Goal: Information Seeking & Learning: Check status

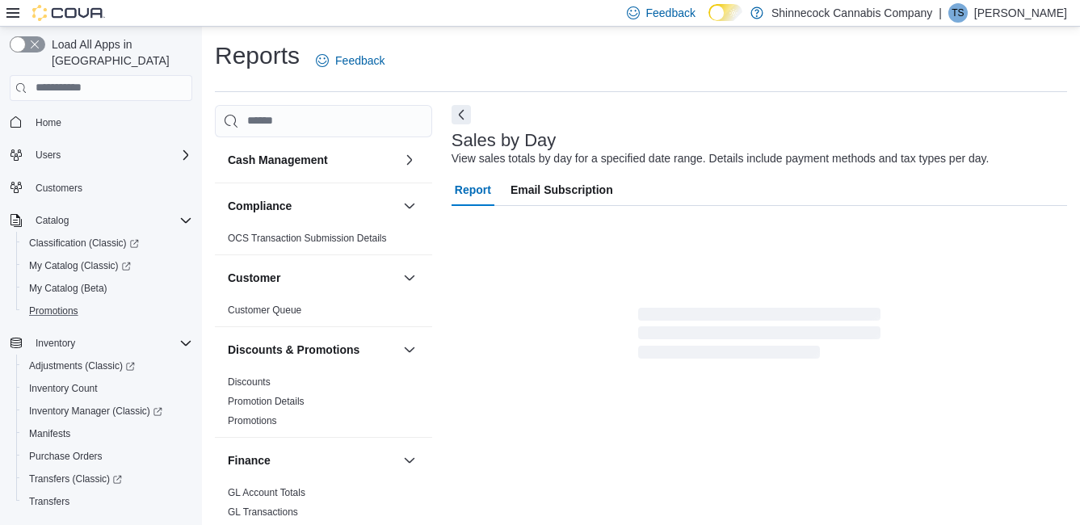
scroll to position [37, 0]
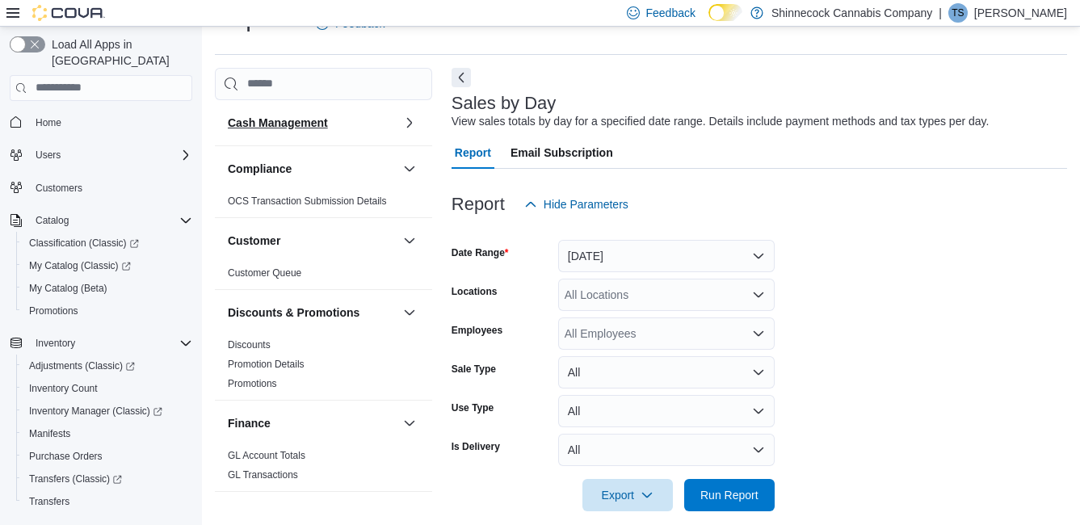
click at [277, 120] on h3 "Cash Management" at bounding box center [278, 123] width 100 height 16
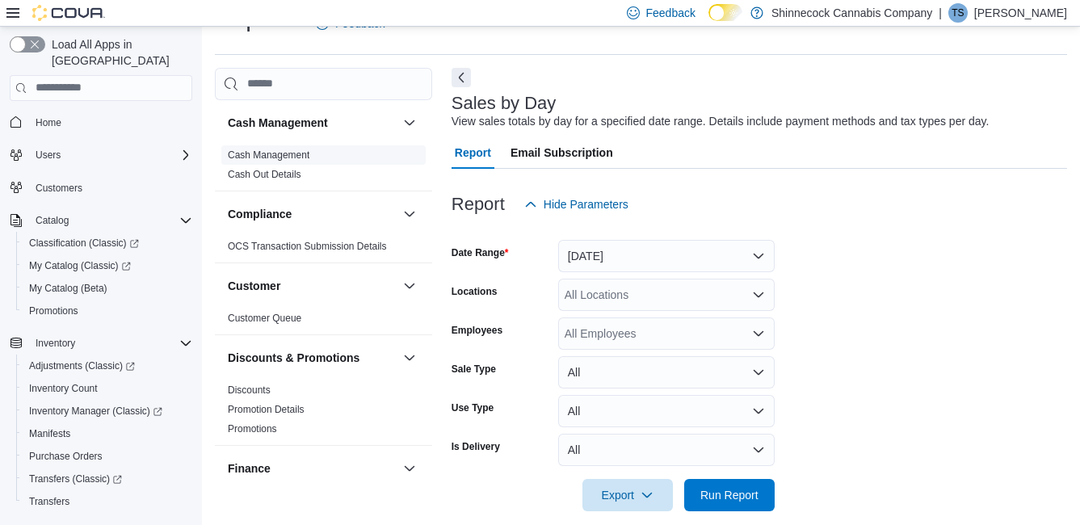
click at [272, 154] on link "Cash Management" at bounding box center [269, 154] width 82 height 11
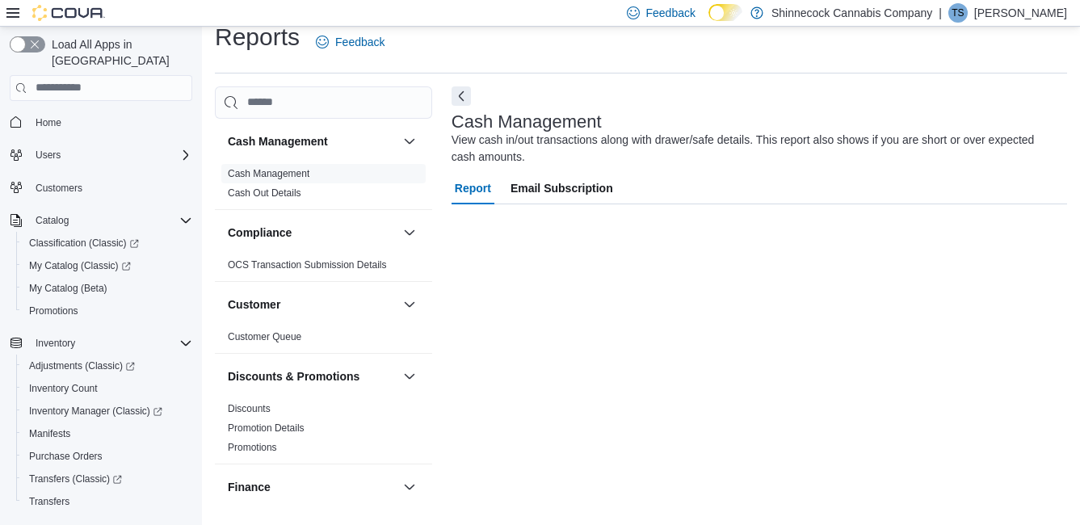
scroll to position [19, 0]
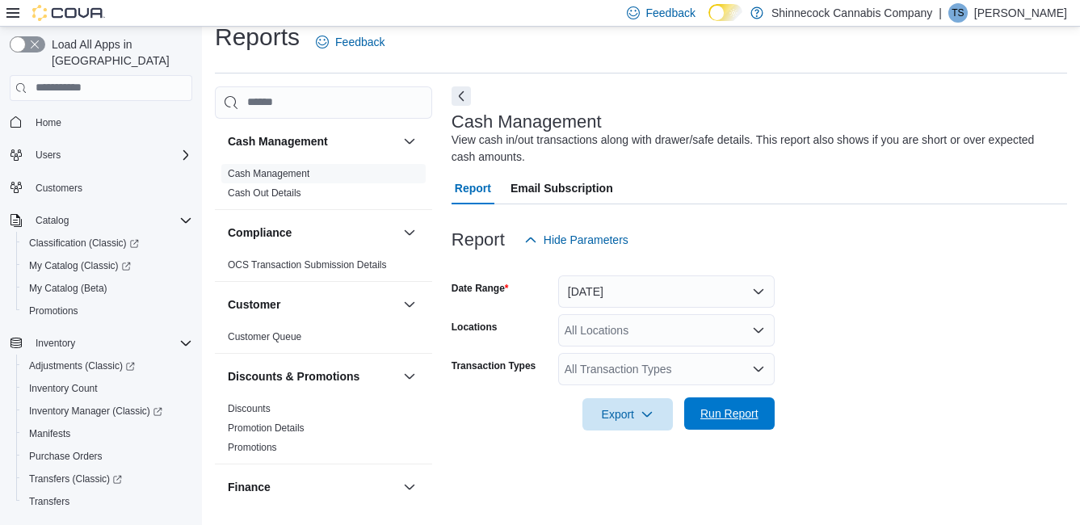
click at [717, 411] on span "Run Report" at bounding box center [730, 414] width 58 height 16
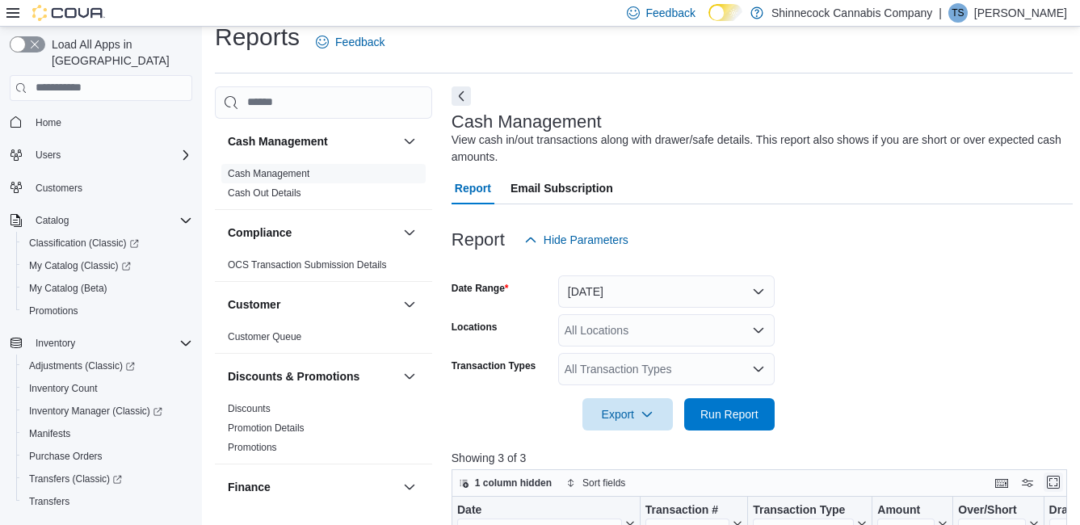
click at [1056, 484] on button "Enter fullscreen" at bounding box center [1053, 482] width 19 height 19
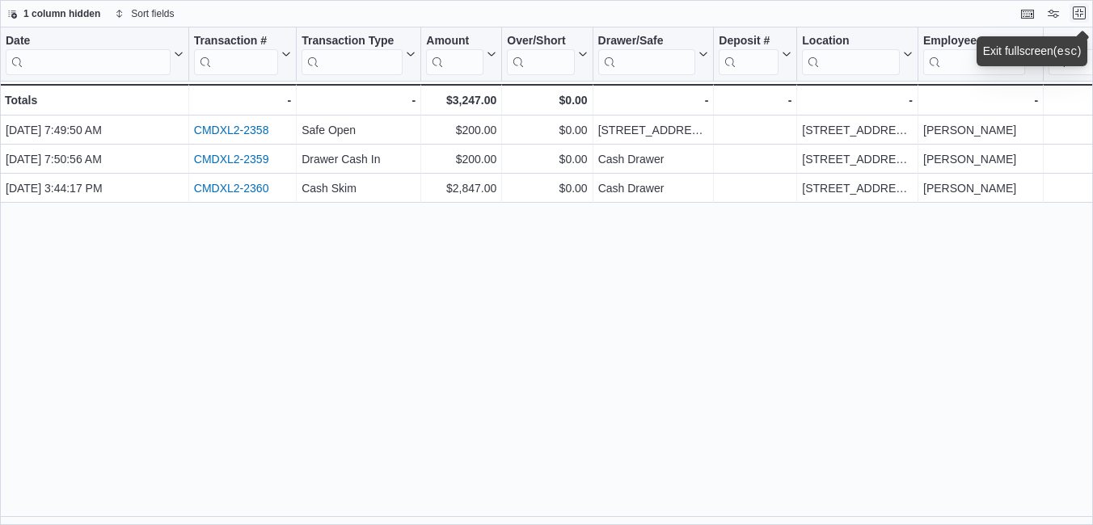
click at [1075, 14] on button "Exit fullscreen" at bounding box center [1078, 12] width 19 height 19
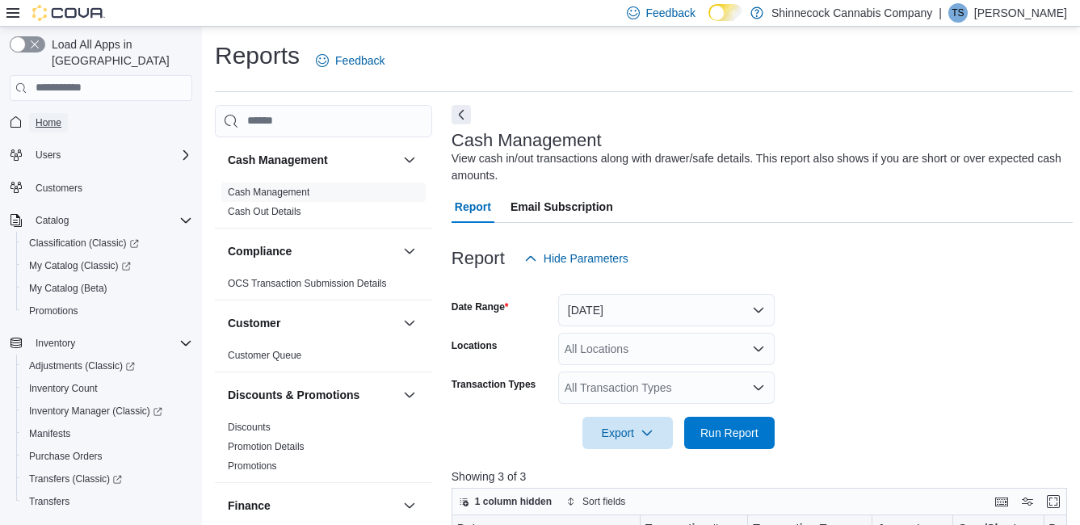
click at [56, 116] on span "Home" at bounding box center [49, 122] width 26 height 13
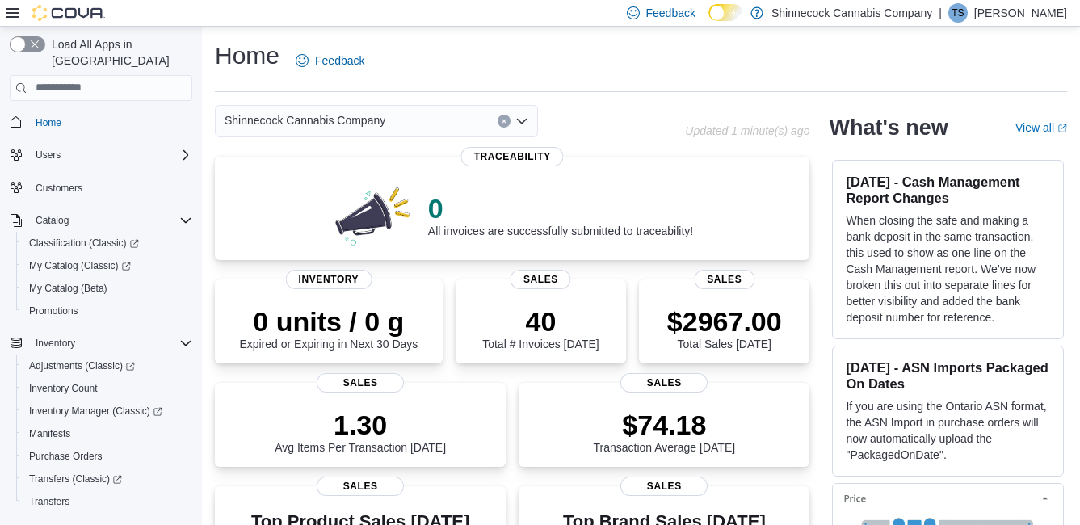
click at [1048, 19] on p "[PERSON_NAME]" at bounding box center [1021, 12] width 93 height 19
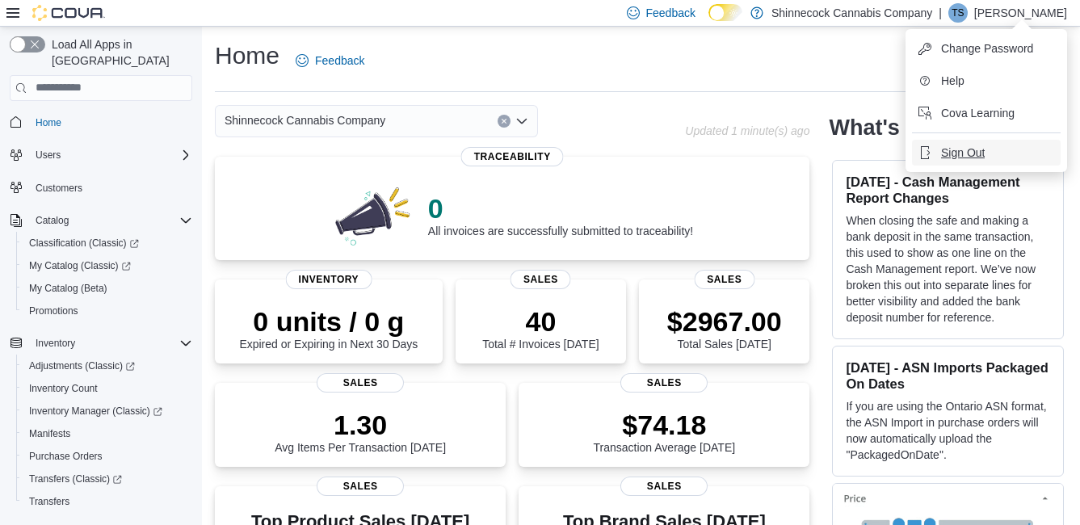
click at [972, 152] on span "Sign Out" at bounding box center [963, 153] width 44 height 16
